Goal: Information Seeking & Learning: Find specific fact

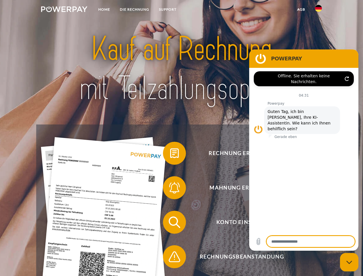
click at [64, 10] on img at bounding box center [64, 9] width 46 height 6
click at [318, 10] on img at bounding box center [318, 8] width 7 height 7
click at [301, 9] on link "agb" at bounding box center [301, 9] width 18 height 10
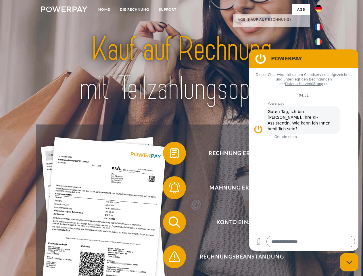
click at [170, 154] on span at bounding box center [165, 153] width 29 height 29
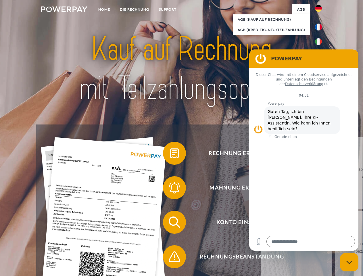
click at [170, 189] on span at bounding box center [165, 187] width 29 height 29
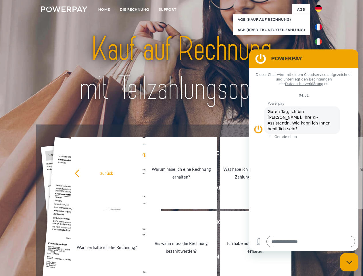
click at [170, 223] on link "Bis wann muss die Rechnung bezahlt werden?" at bounding box center [180, 247] width 71 height 72
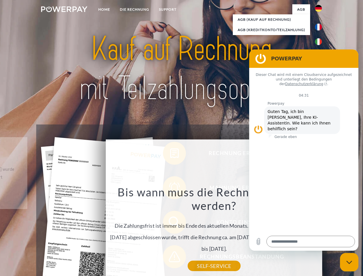
click at [170, 257] on div "Bis wann muss die Rechnung bezahlt werden? Die Zahlungsfrist ist immer bis Ende…" at bounding box center [214, 225] width 210 height 81
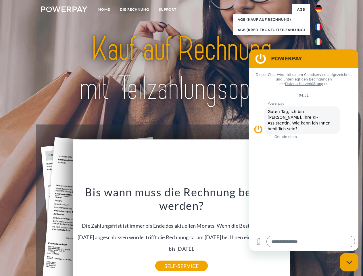
click at [349, 262] on icon "Messaging-Fenster schließen" at bounding box center [349, 262] width 6 height 4
type textarea "*"
